Goal: Use online tool/utility

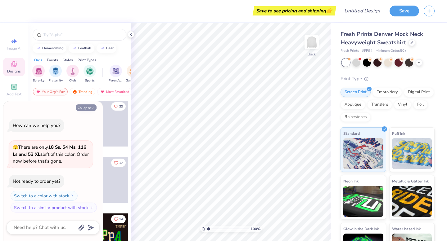
click at [94, 108] on icon "button" at bounding box center [93, 108] width 4 height 4
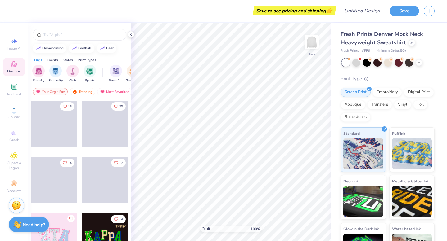
type textarea "x"
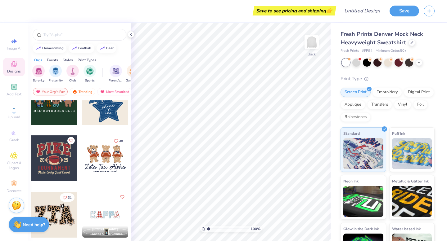
scroll to position [471, 0]
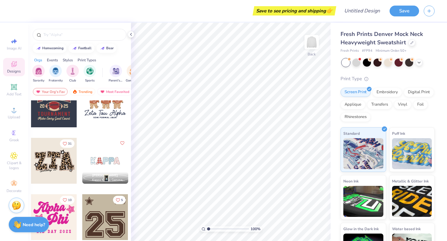
click at [100, 163] on div at bounding box center [105, 161] width 46 height 46
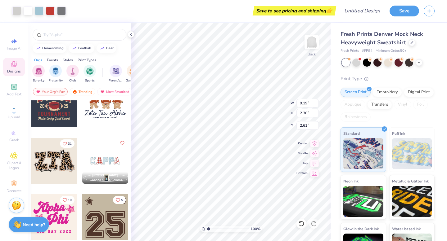
type input "2.61"
type input "13.17"
type input "3.29"
type input "2.52"
click at [130, 35] on icon at bounding box center [130, 34] width 5 height 5
